Goal: Check status: Check status

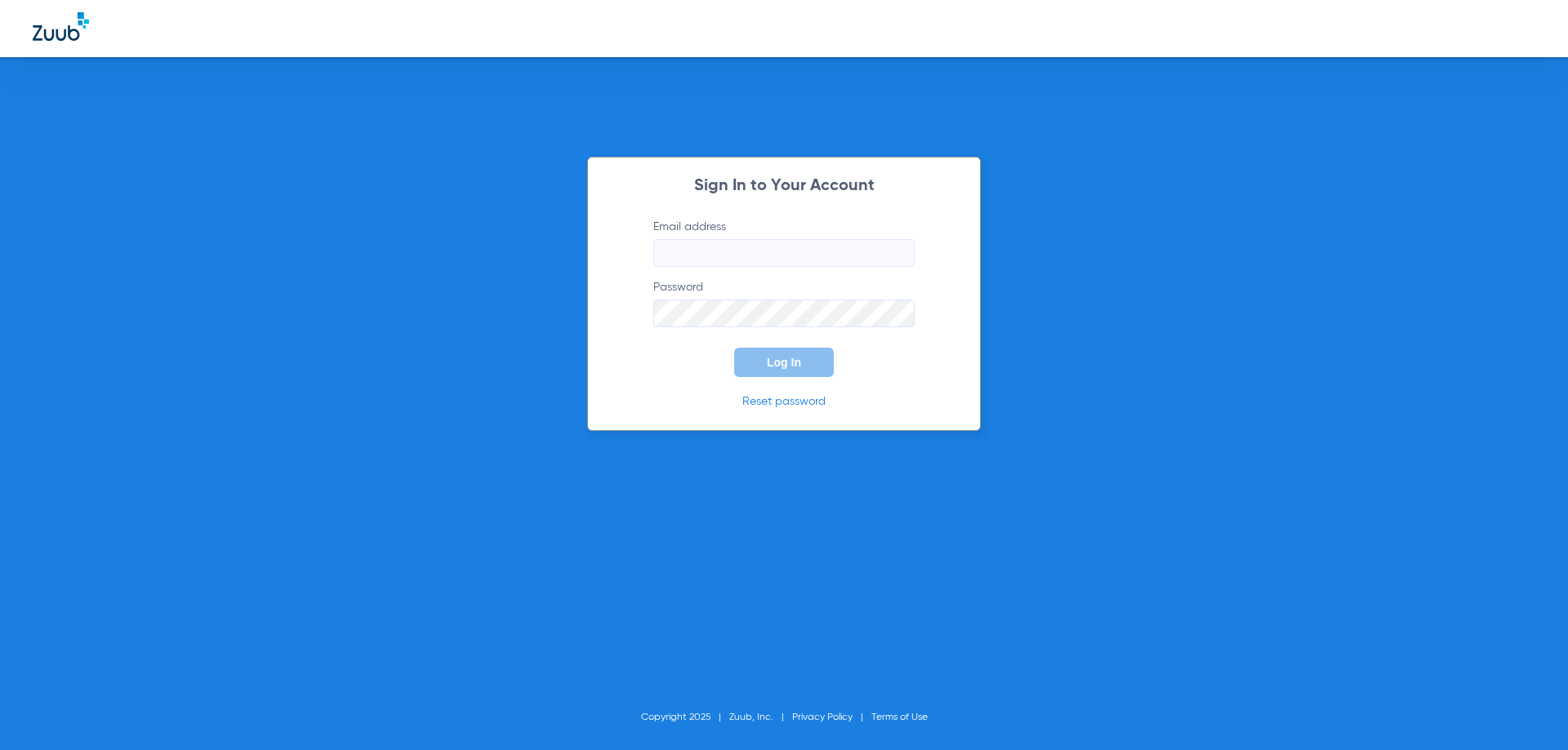
type input "[EMAIL_ADDRESS][DOMAIN_NAME]"
click at [805, 368] on button "Log In" at bounding box center [784, 362] width 100 height 30
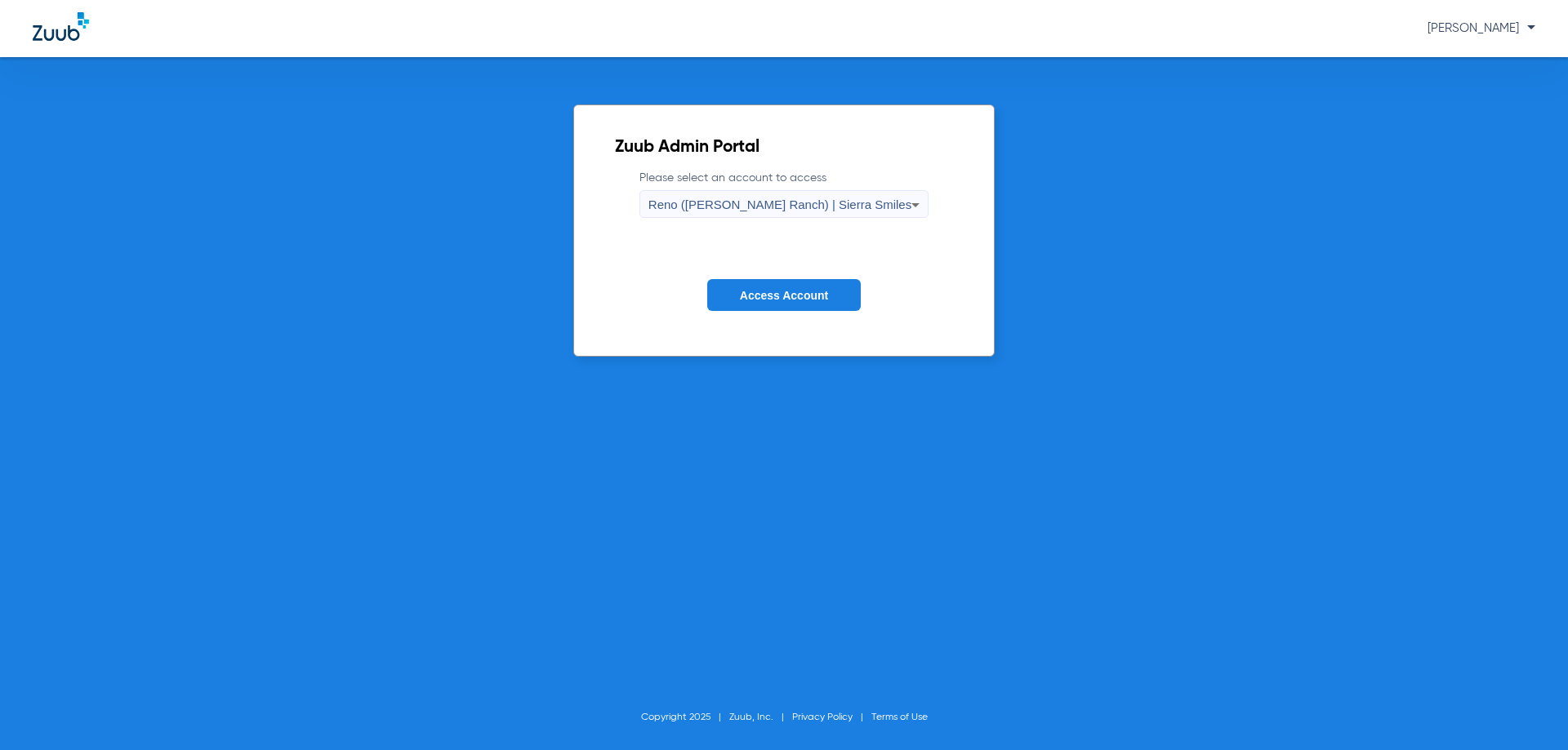
click at [808, 295] on span "Access Account" at bounding box center [784, 295] width 88 height 13
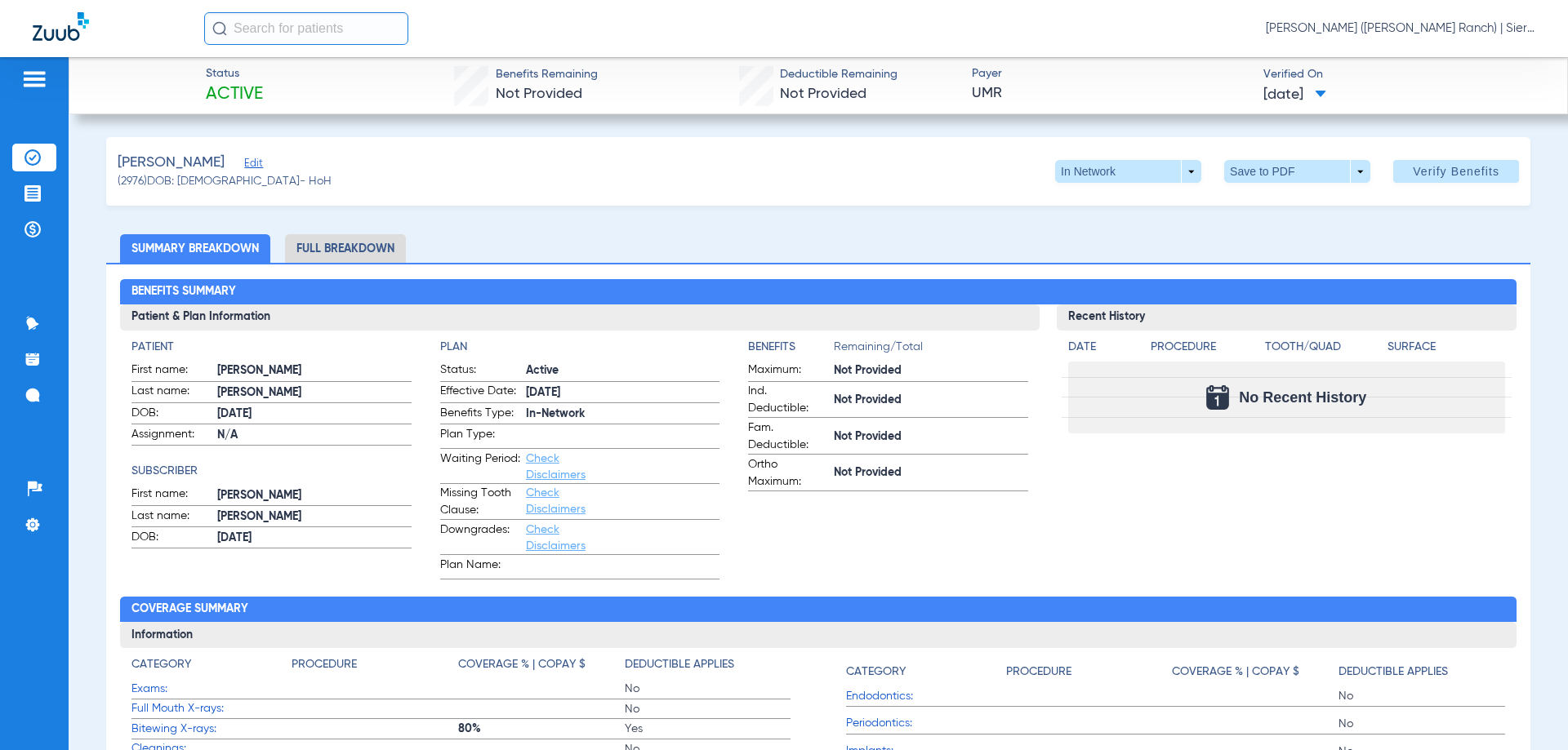
click at [33, 85] on img at bounding box center [34, 79] width 26 height 19
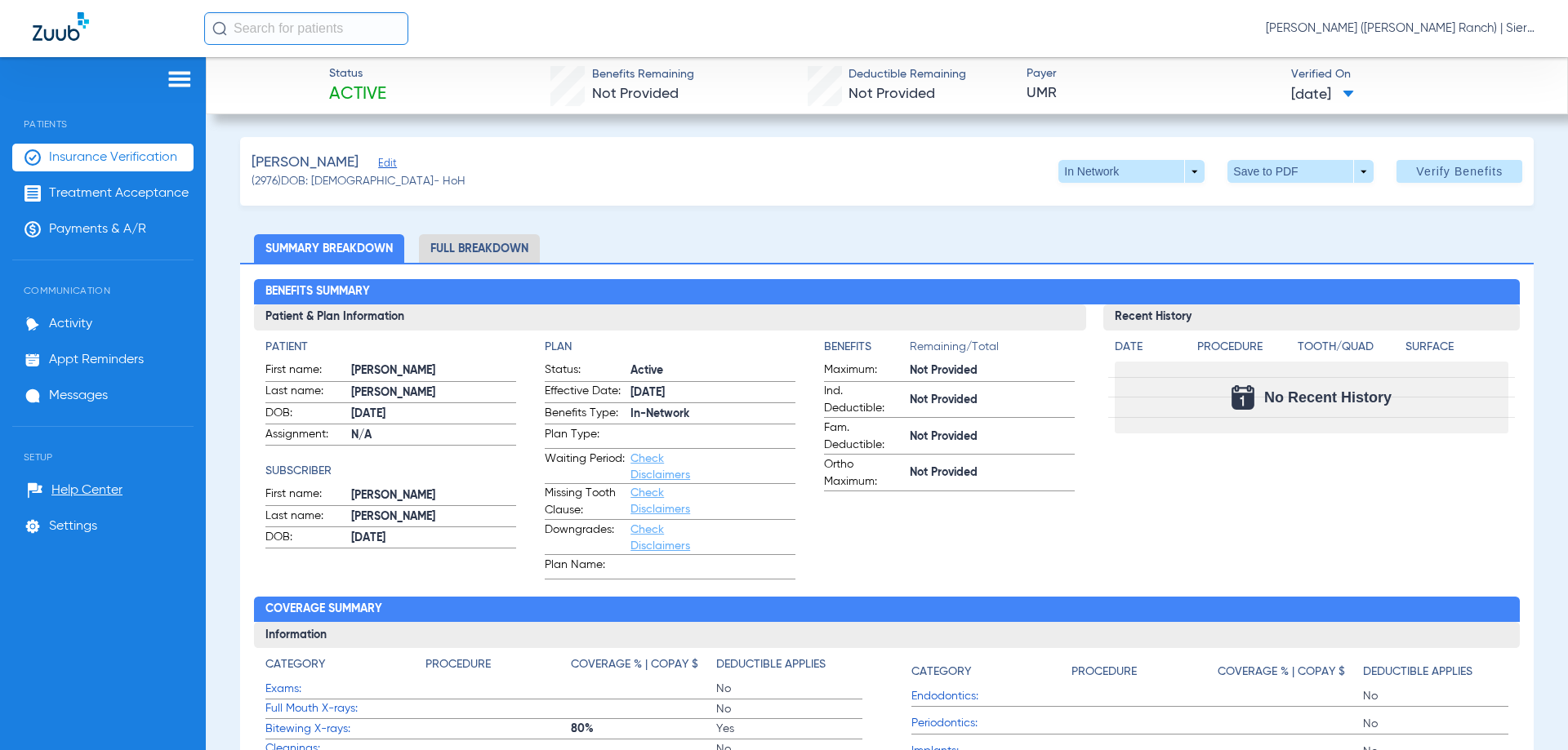
click at [62, 128] on span "Patients" at bounding box center [103, 111] width 182 height 36
click at [90, 158] on span "Insurance Verification" at bounding box center [113, 157] width 128 height 16
